Goal: Task Accomplishment & Management: Manage account settings

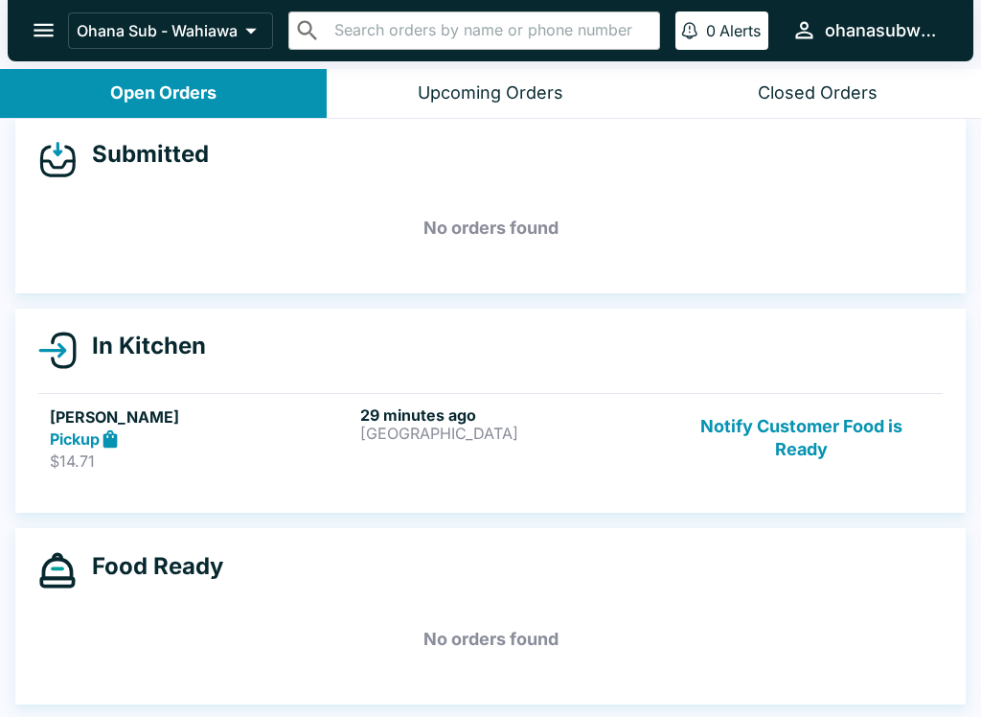
scroll to position [17, 0]
click at [784, 444] on button "Notify Customer Food is Ready" at bounding box center [802, 438] width 260 height 66
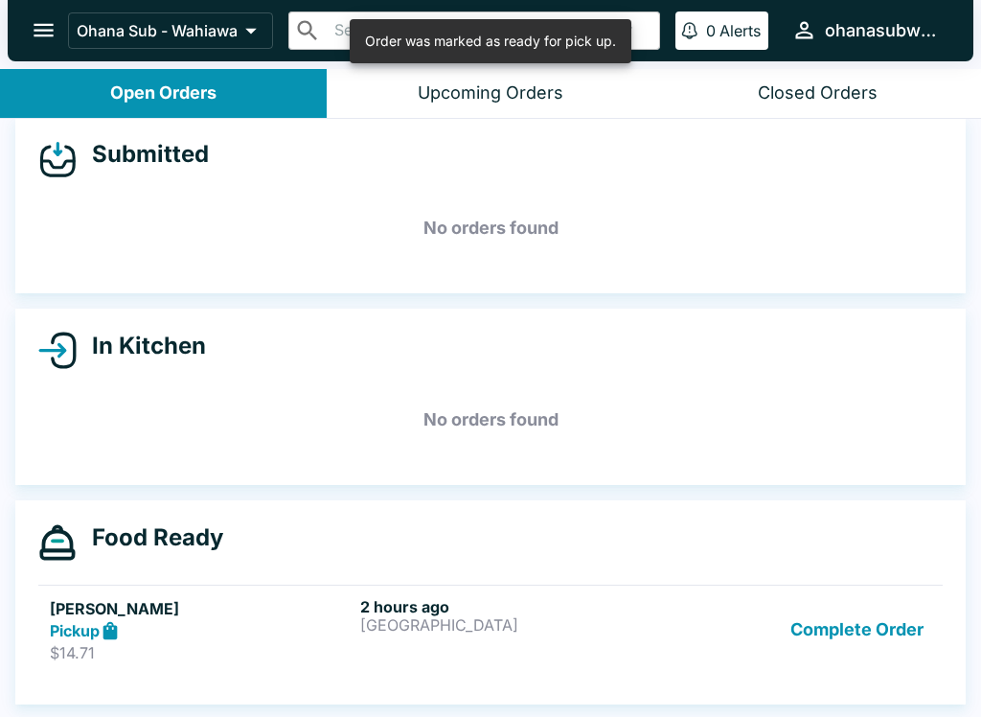
click at [849, 622] on button "Complete Order" at bounding box center [857, 630] width 149 height 66
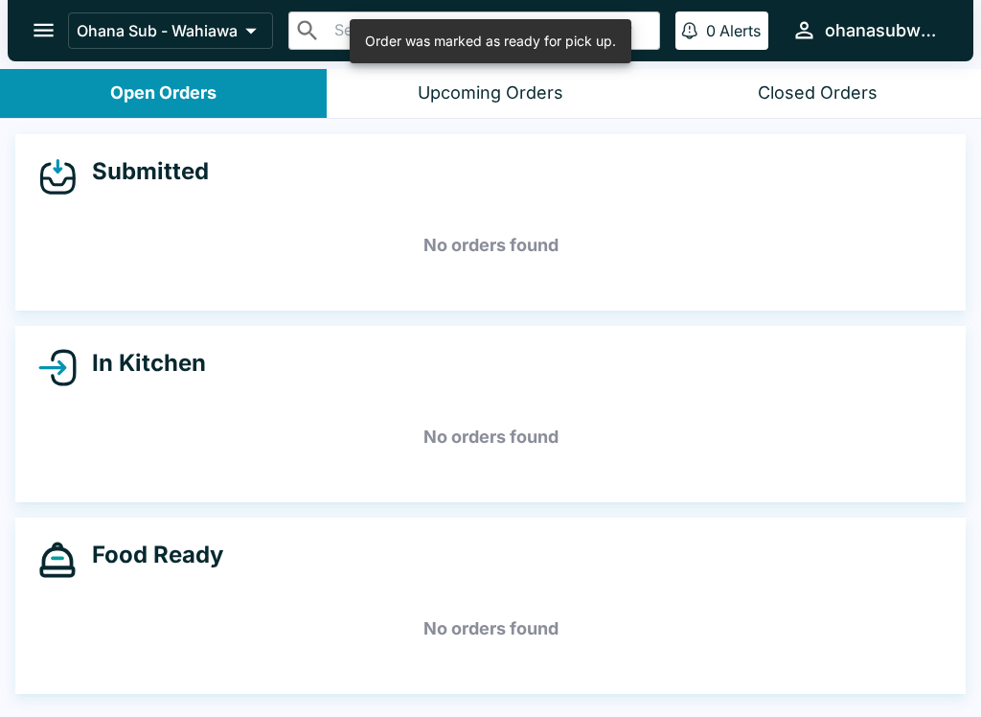
scroll to position [0, 0]
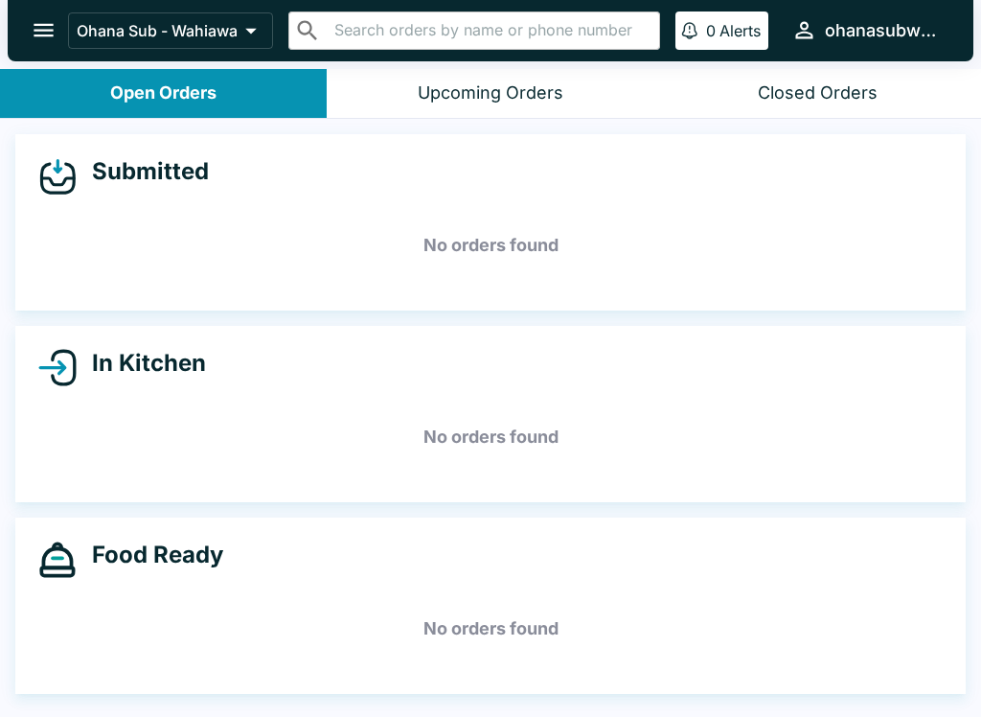
click at [33, 11] on button "open drawer" at bounding box center [43, 30] width 49 height 49
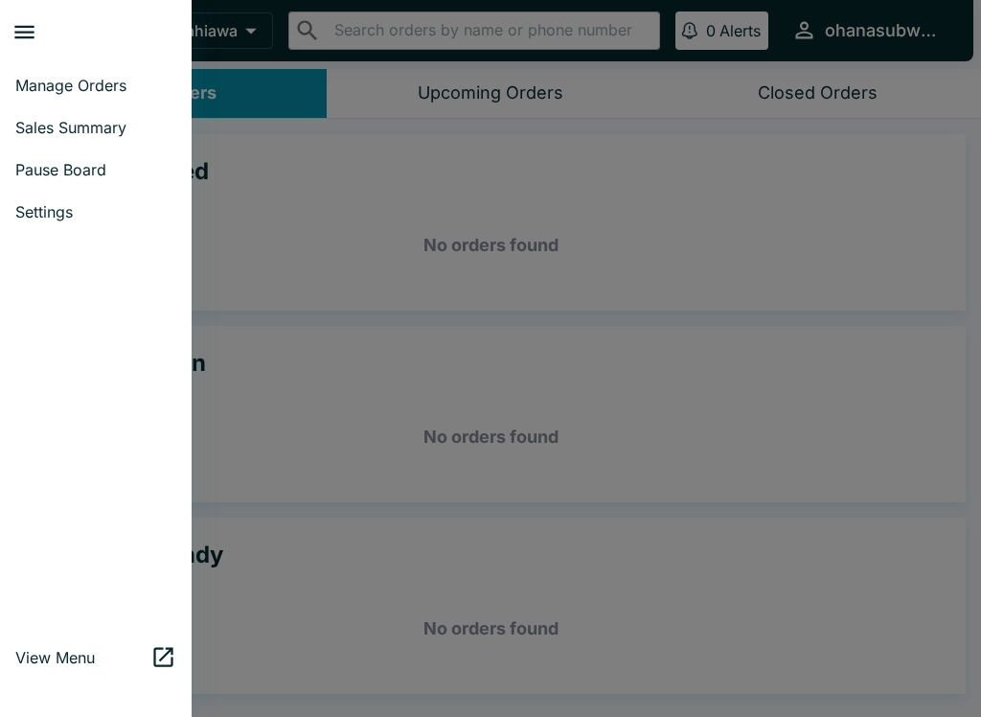
click at [96, 165] on span "Pause Board" at bounding box center [95, 169] width 161 height 19
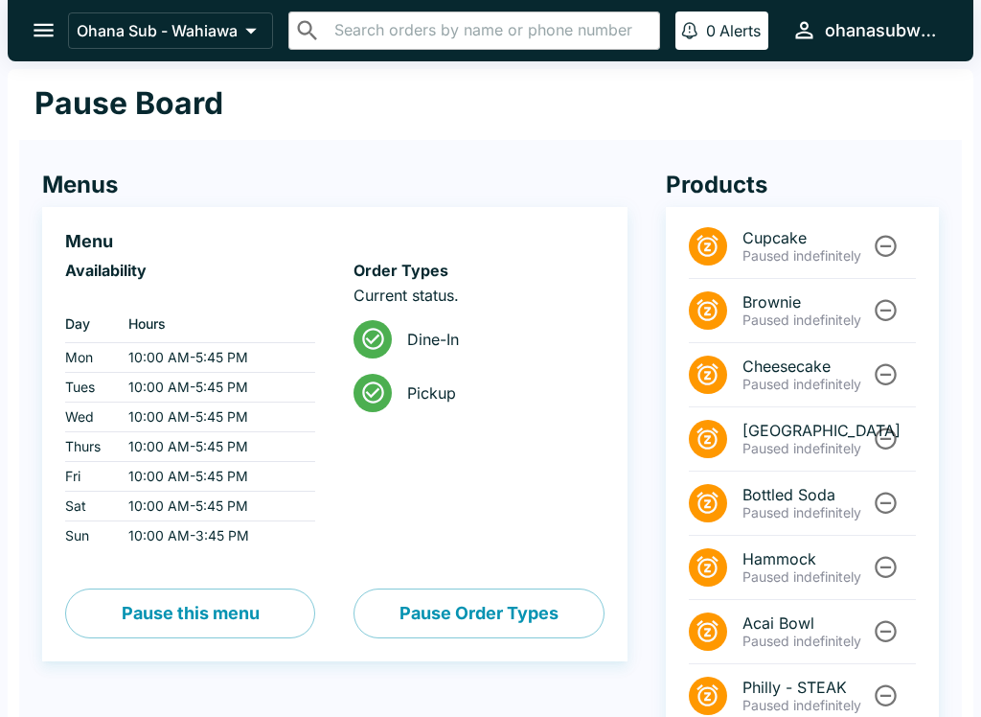
click at [343, 34] on input "text" at bounding box center [490, 30] width 323 height 27
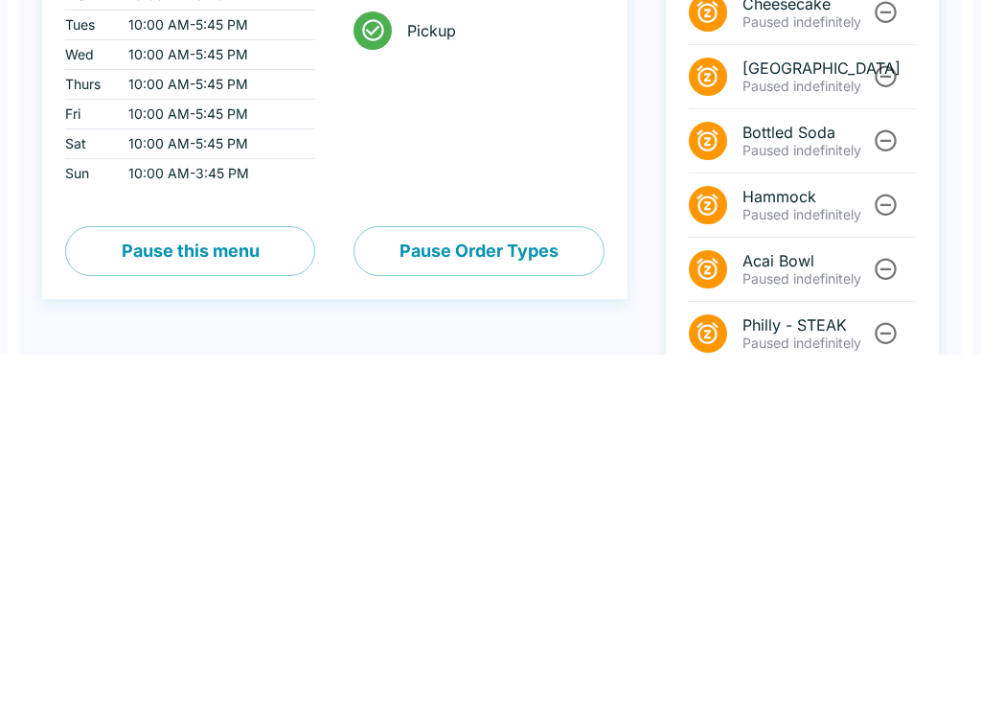
scroll to position [111, 0]
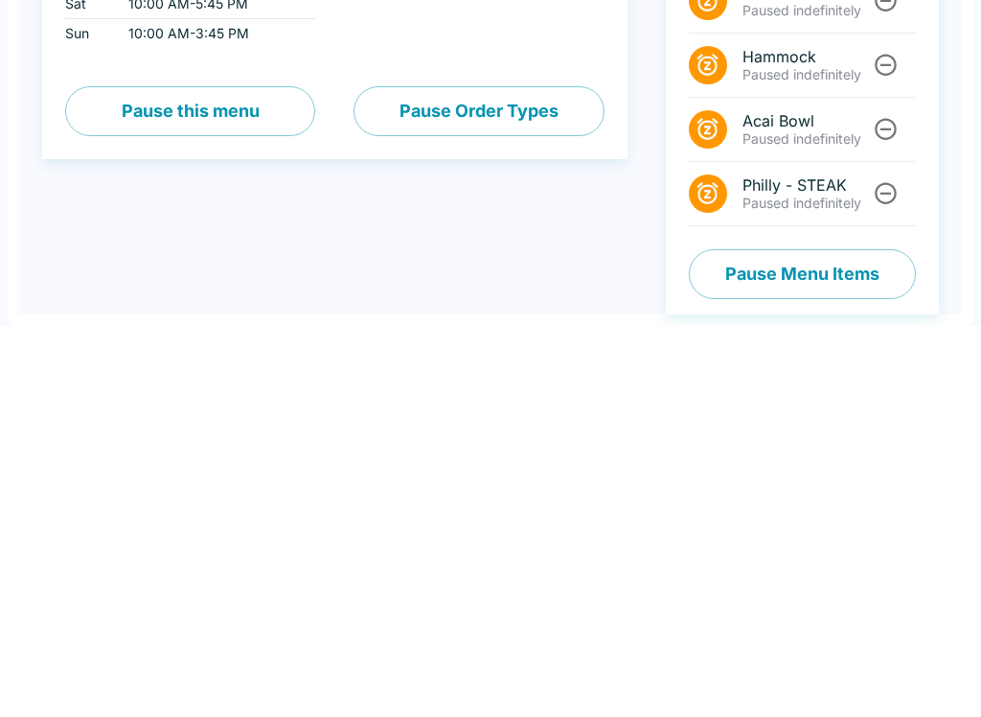
type input "[PERSON_NAME]"
click at [766, 640] on button "Pause Menu Items" at bounding box center [802, 665] width 227 height 50
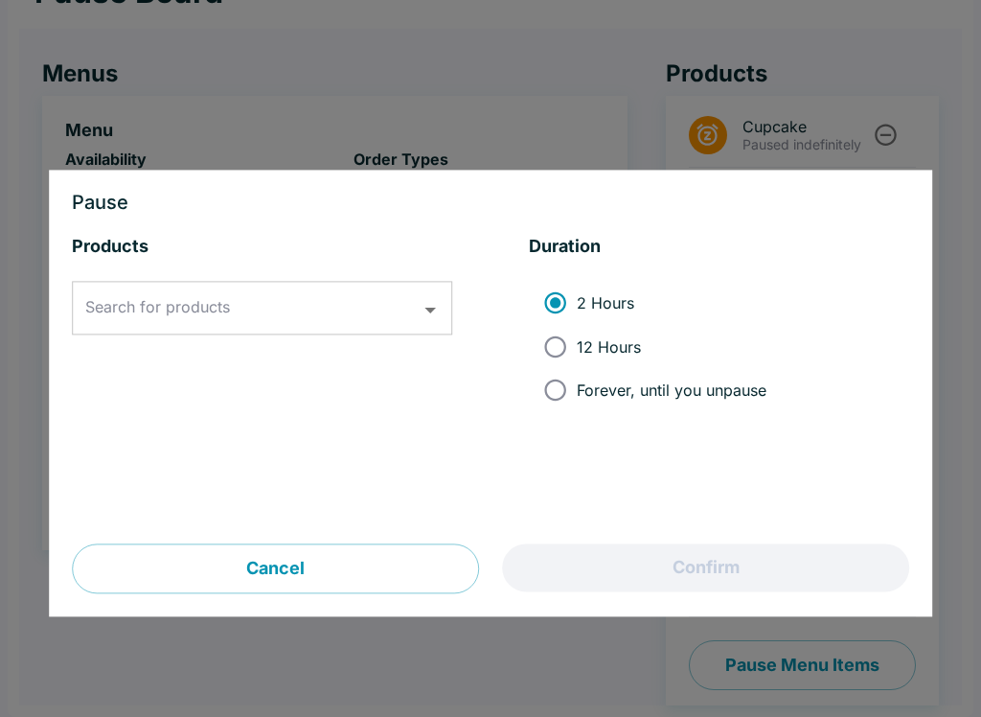
click at [124, 315] on div "Search for products Search for products" at bounding box center [262, 309] width 380 height 54
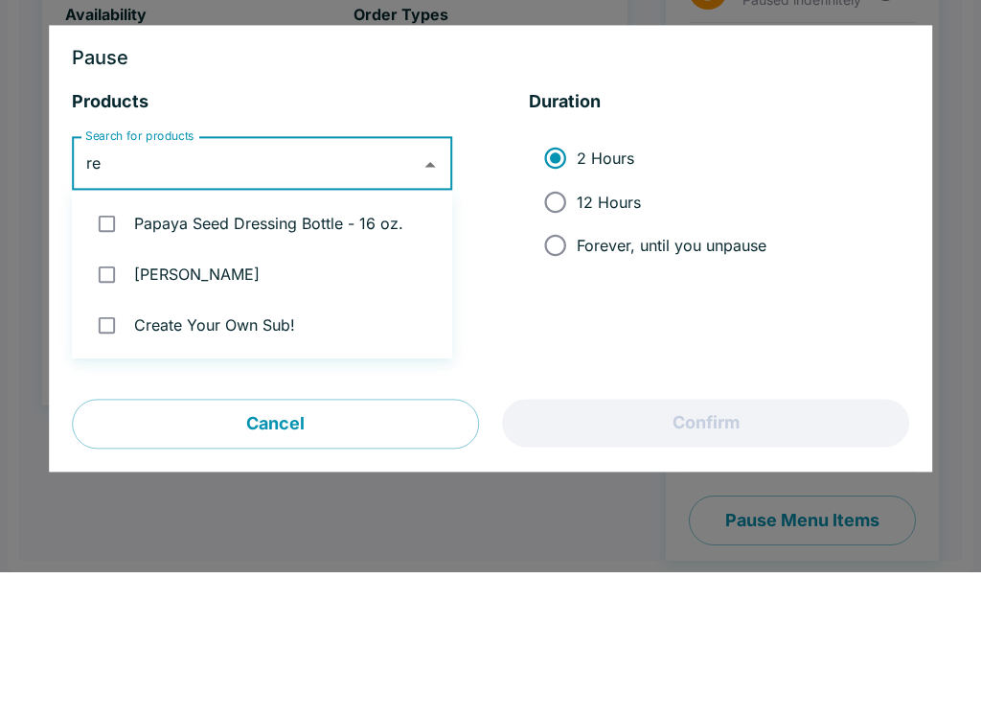
type input "reu"
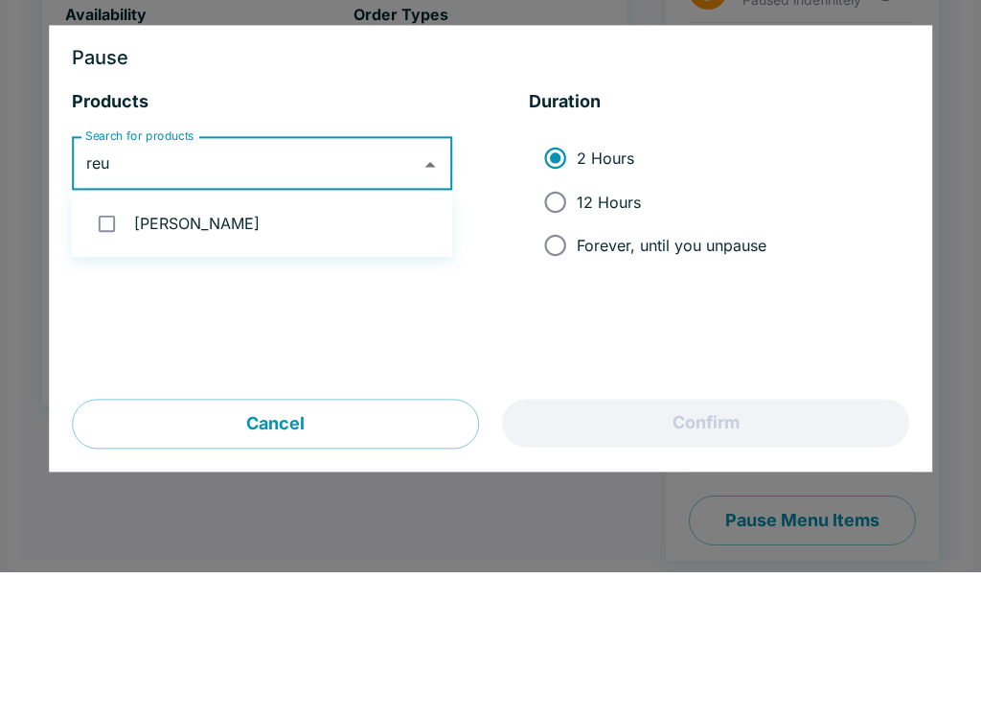
click at [119, 349] on input "checkbox" at bounding box center [106, 368] width 39 height 39
checkbox input "true"
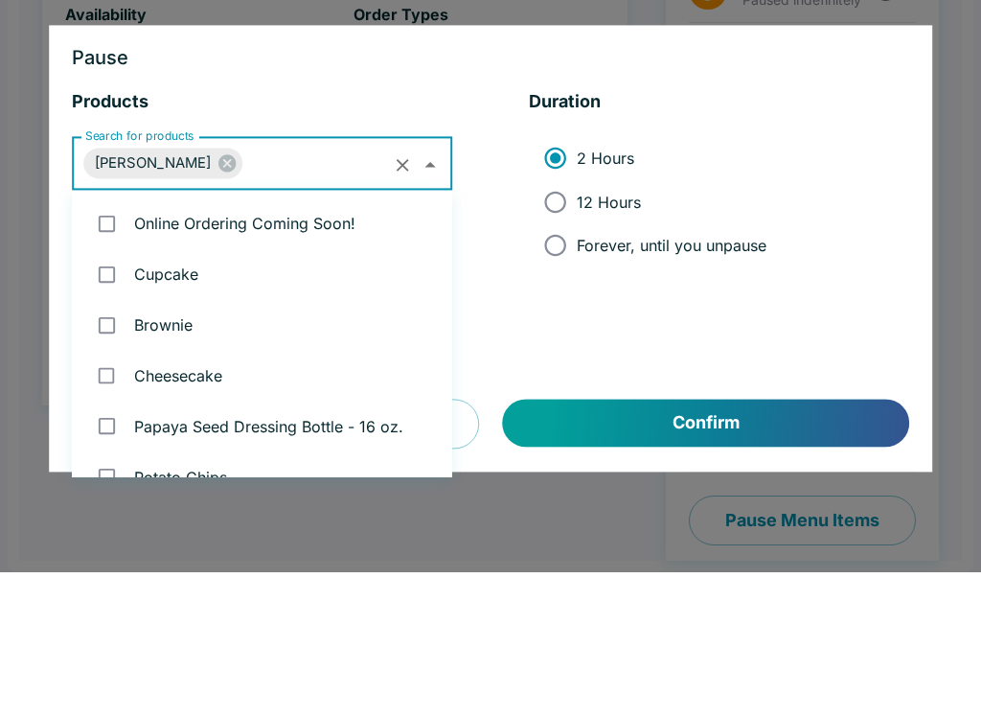
scroll to position [126, 0]
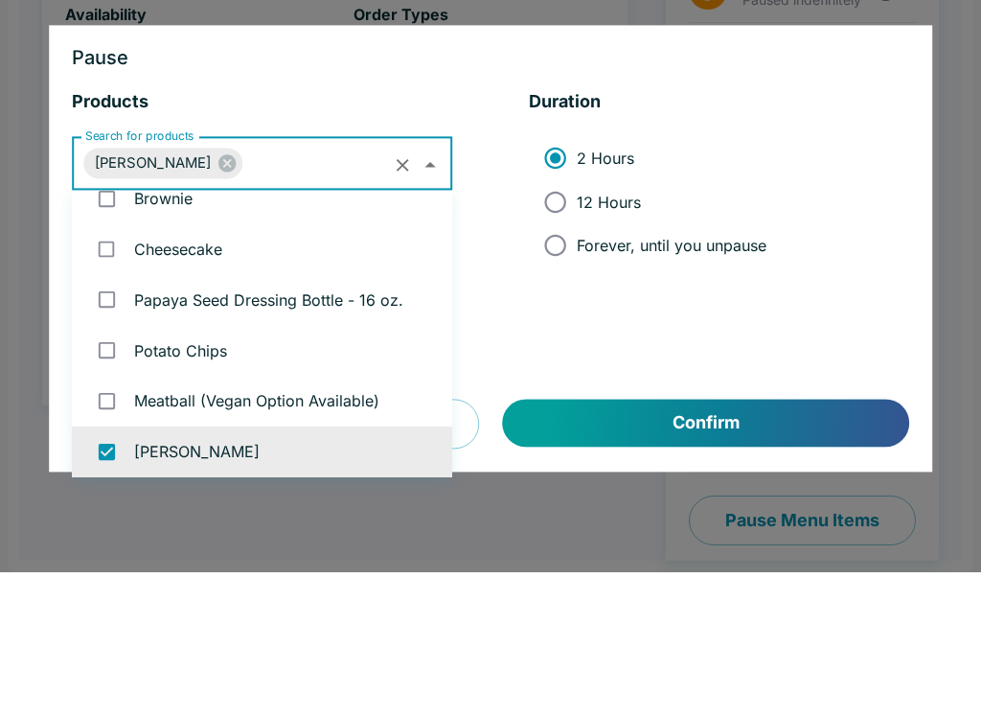
click at [560, 369] on input "Forever, until you unpause" at bounding box center [555, 390] width 43 height 43
radio input "true"
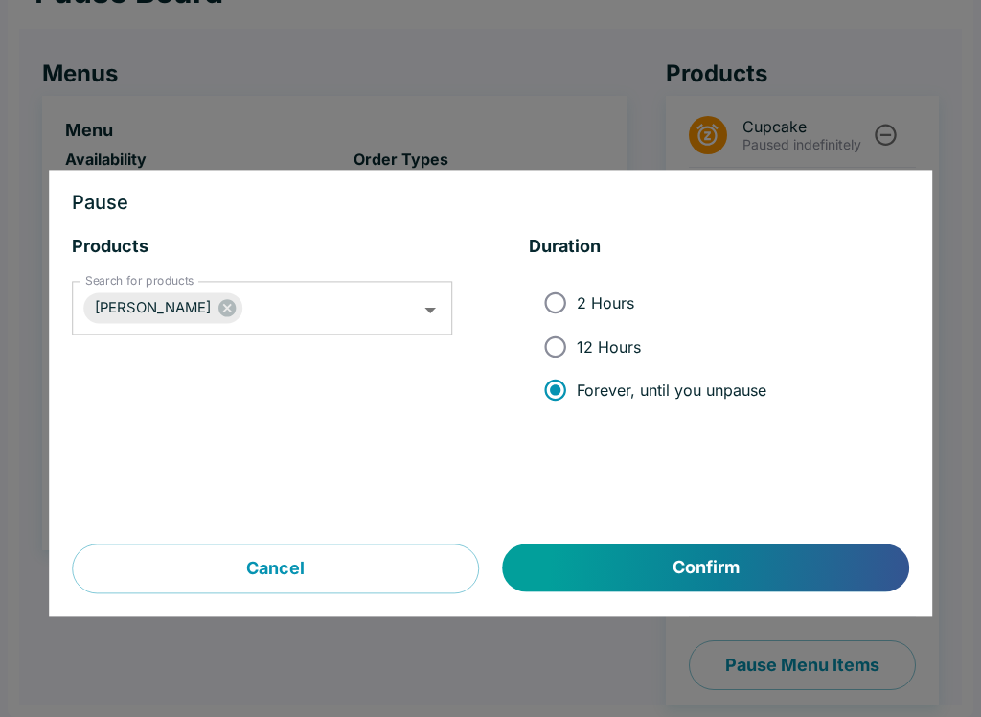
click at [697, 571] on button "Confirm" at bounding box center [706, 568] width 406 height 48
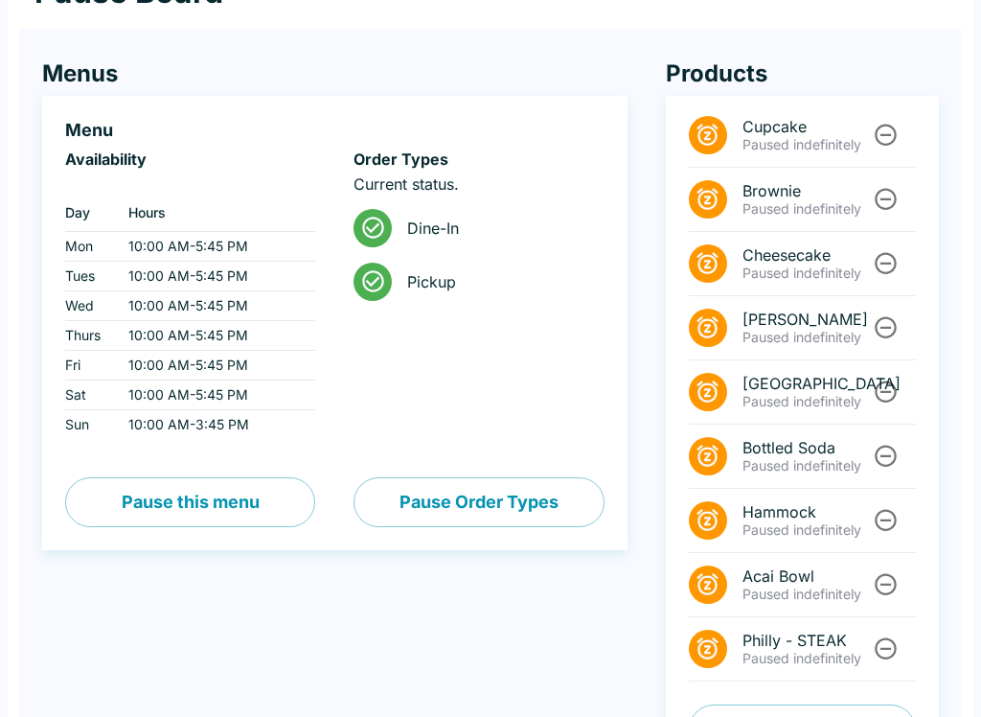
scroll to position [175, 0]
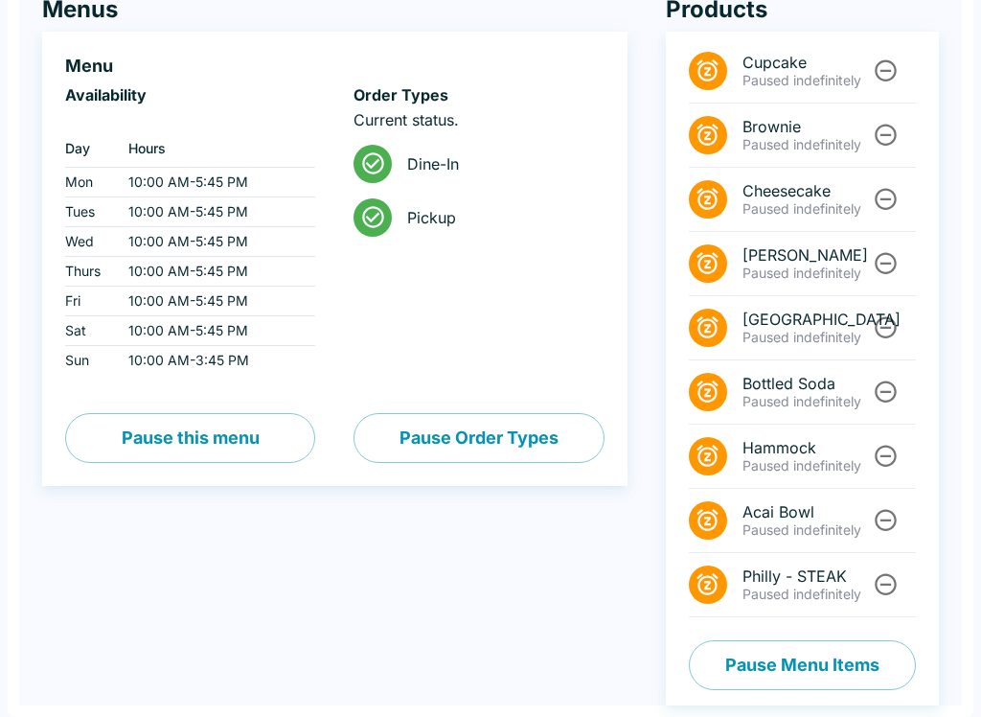
click at [372, 210] on icon at bounding box center [373, 217] width 26 height 26
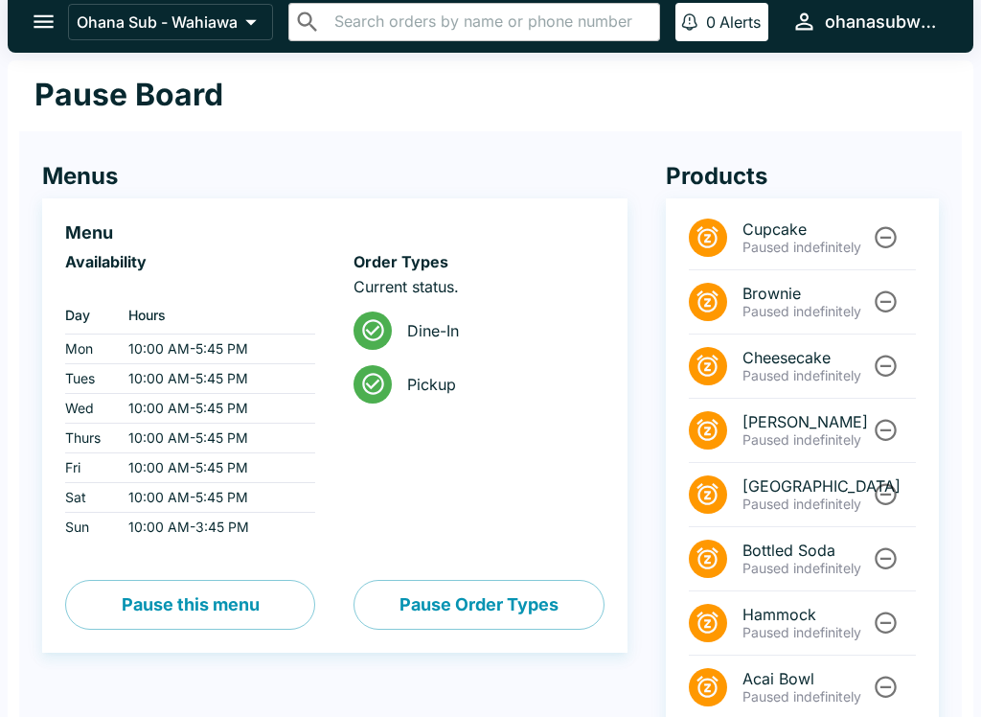
scroll to position [0, 0]
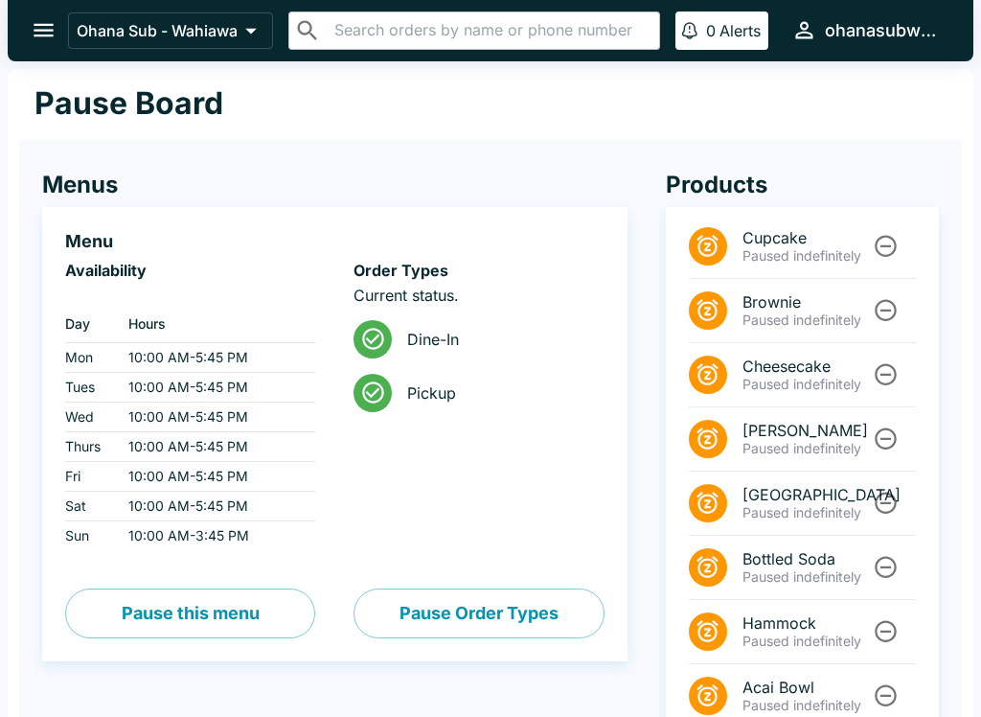
click at [30, 30] on button "open drawer" at bounding box center [43, 30] width 49 height 49
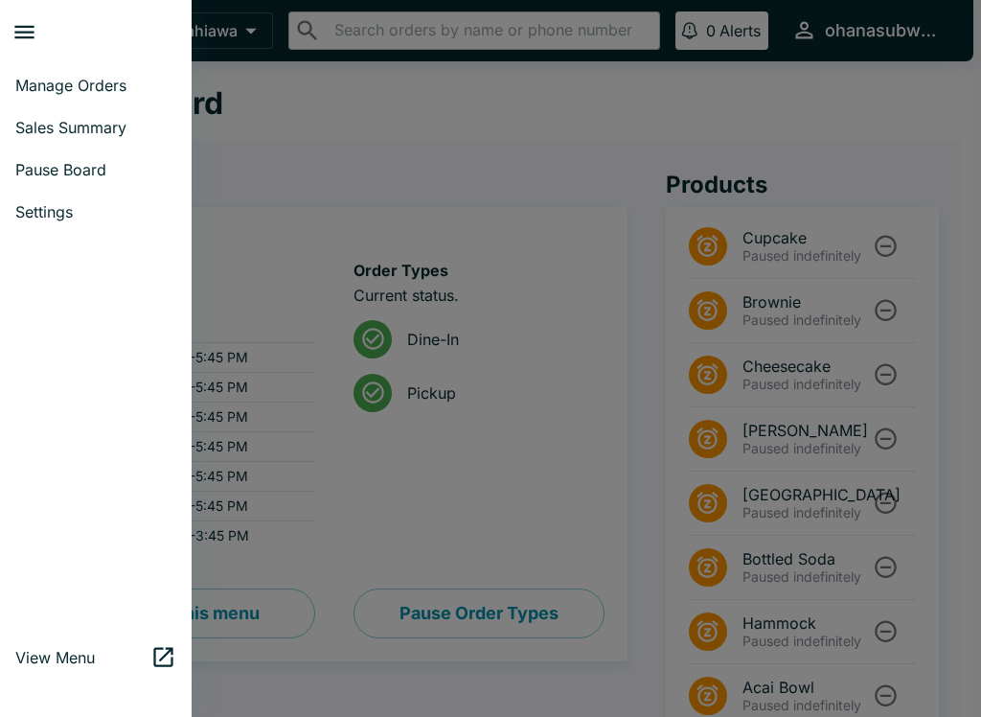
click at [57, 79] on span "Manage Orders" at bounding box center [95, 85] width 161 height 19
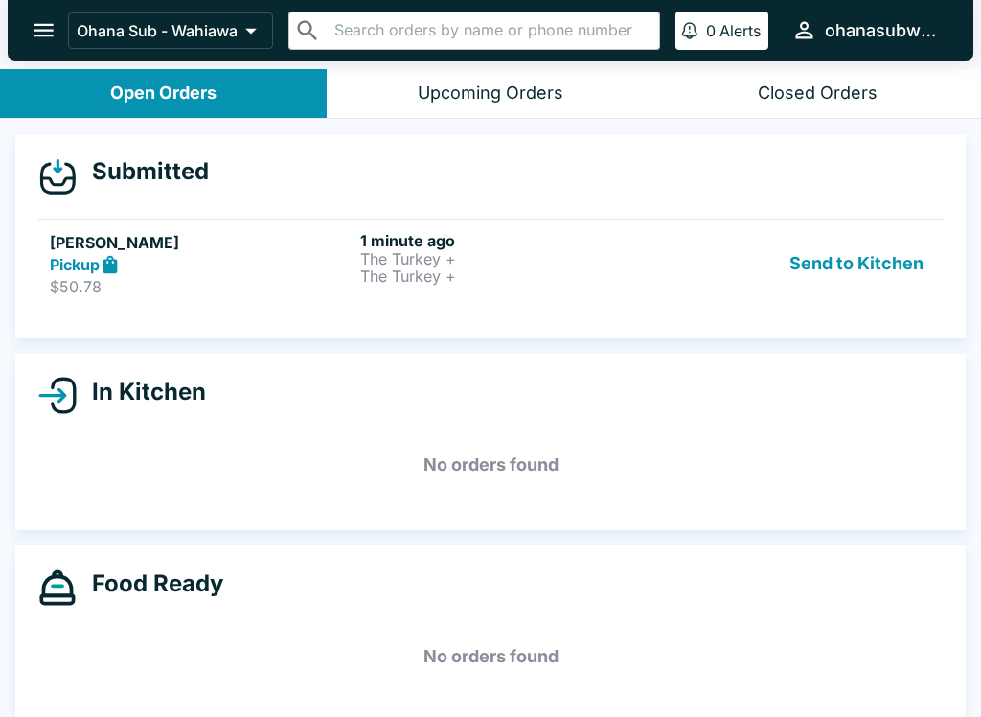
click at [811, 287] on button "Send to Kitchen" at bounding box center [856, 264] width 149 height 66
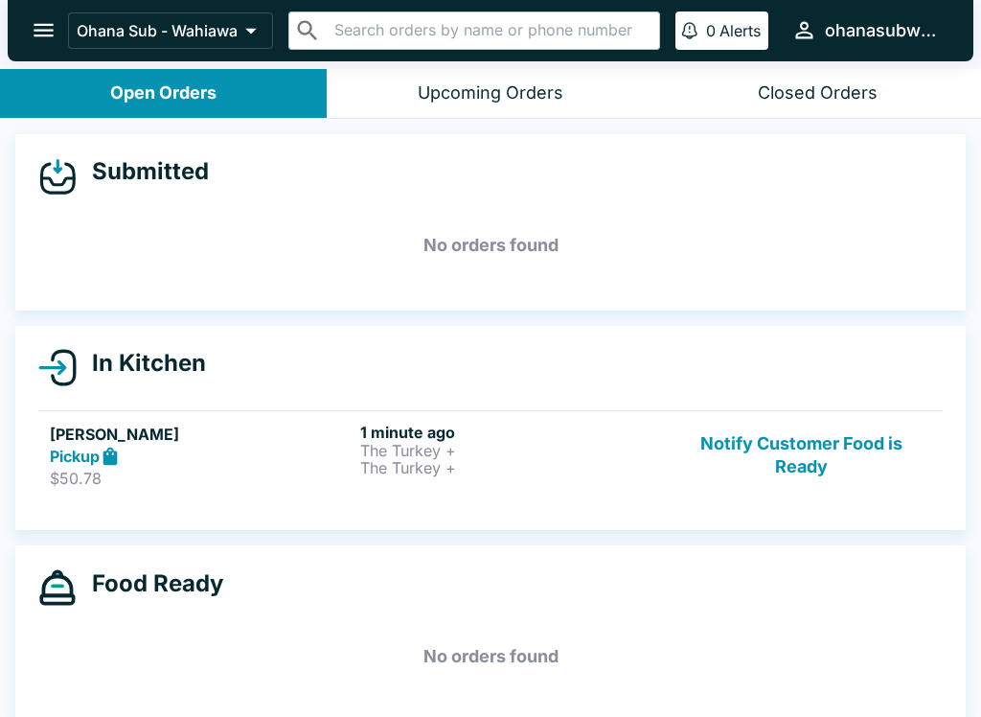
click at [832, 459] on button "Notify Customer Food is Ready" at bounding box center [802, 456] width 260 height 66
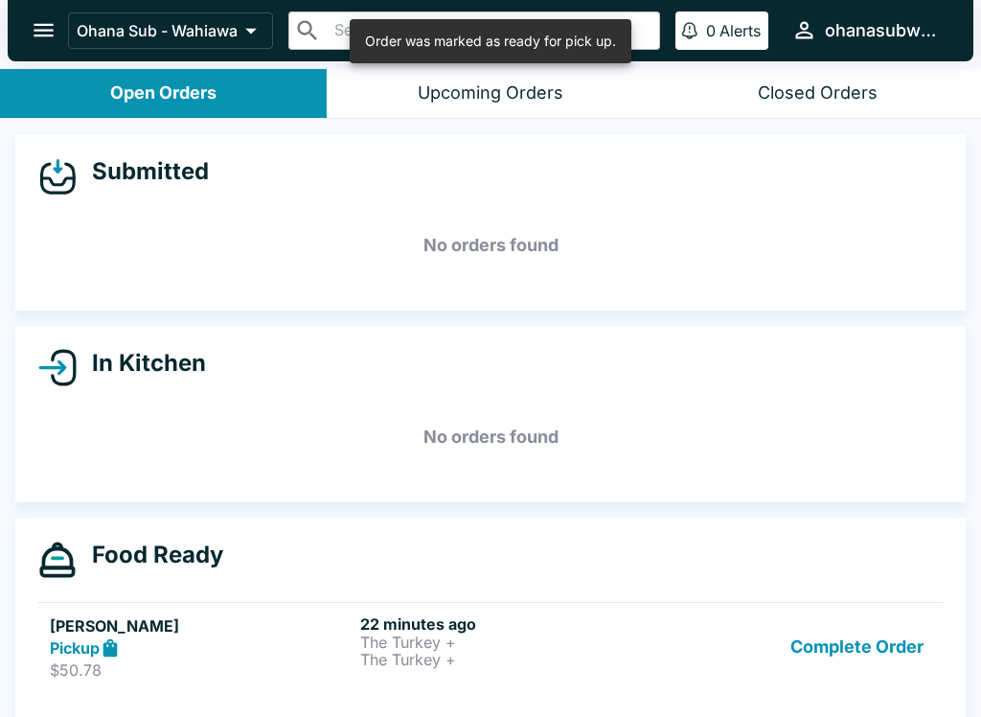
click at [871, 626] on button "Complete Order" at bounding box center [857, 647] width 149 height 66
